Goal: Task Accomplishment & Management: Use online tool/utility

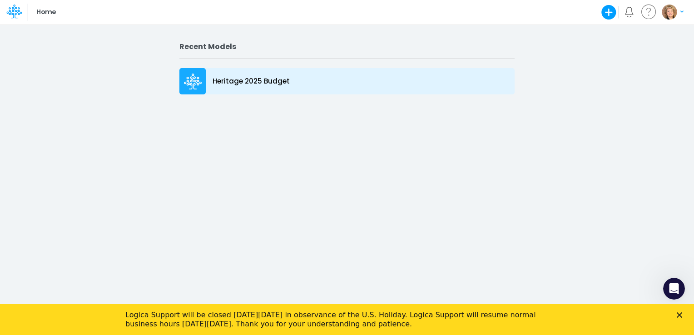
click at [234, 78] on p "Heritage 2025 Budget" at bounding box center [251, 81] width 77 height 10
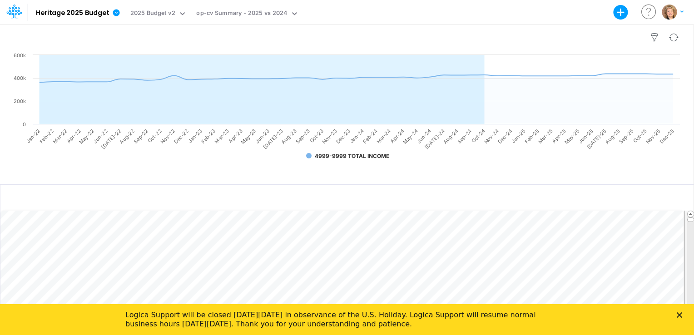
click at [312, 40] on div at bounding box center [347, 37] width 694 height 25
click at [678, 314] on icon "Close" at bounding box center [679, 315] width 5 height 5
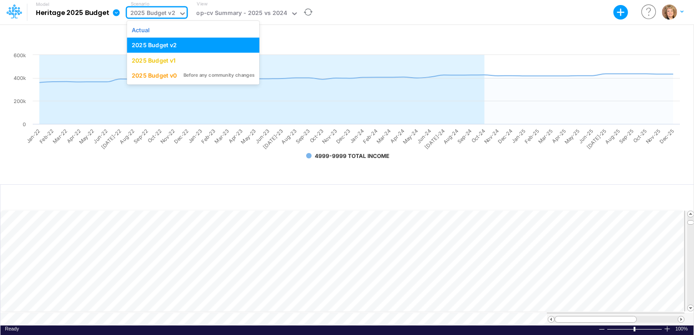
click at [180, 13] on icon at bounding box center [182, 13] width 5 height 3
click at [160, 75] on div "2025 Budget v0" at bounding box center [154, 75] width 45 height 9
